Goal: Transaction & Acquisition: Download file/media

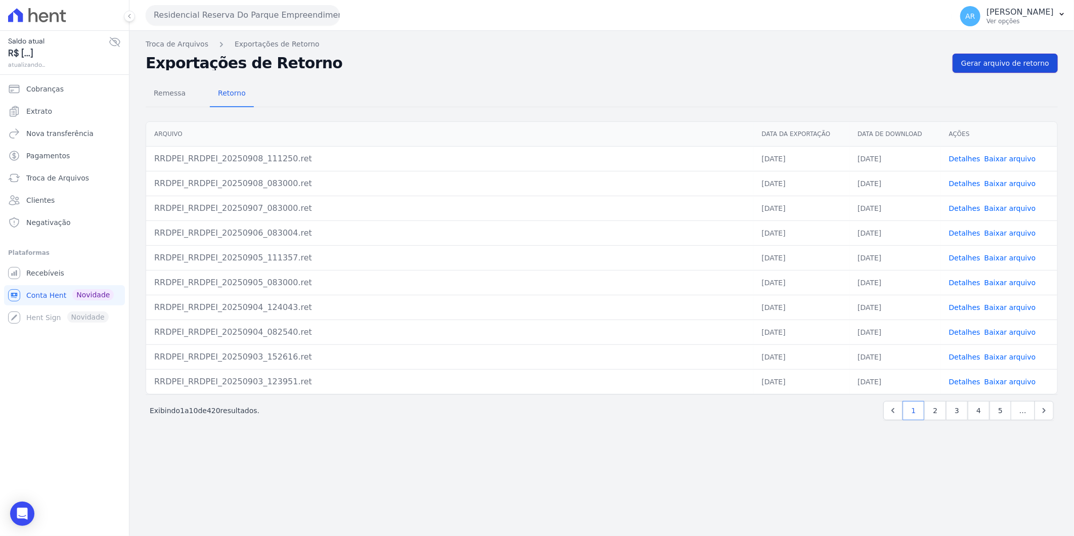
click at [969, 71] on link "Gerar arquivo de retorno" at bounding box center [1004, 63] width 105 height 19
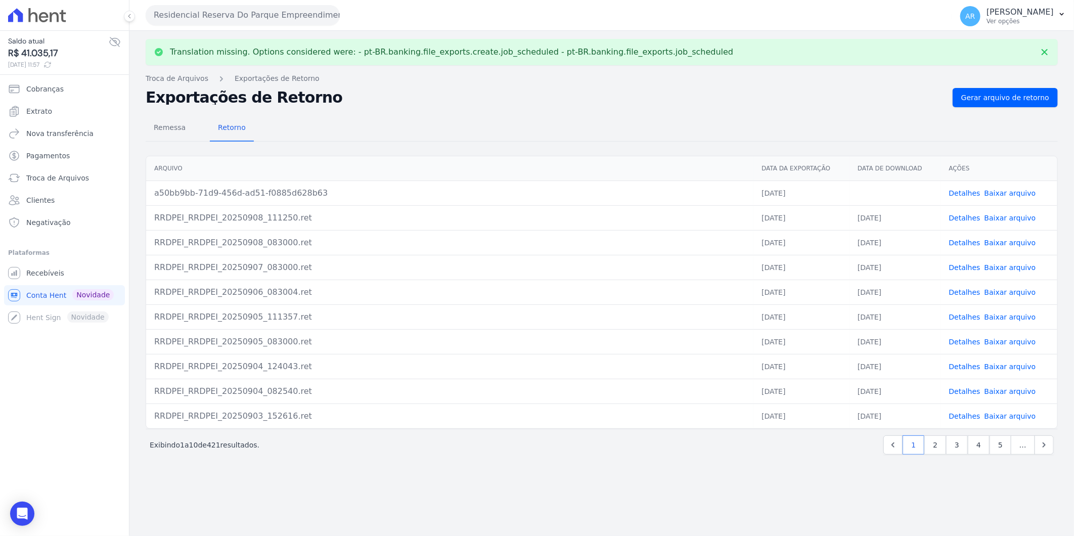
click at [1015, 194] on link "Baixar arquivo" at bounding box center [1010, 193] width 52 height 8
